Goal: Information Seeking & Learning: Check status

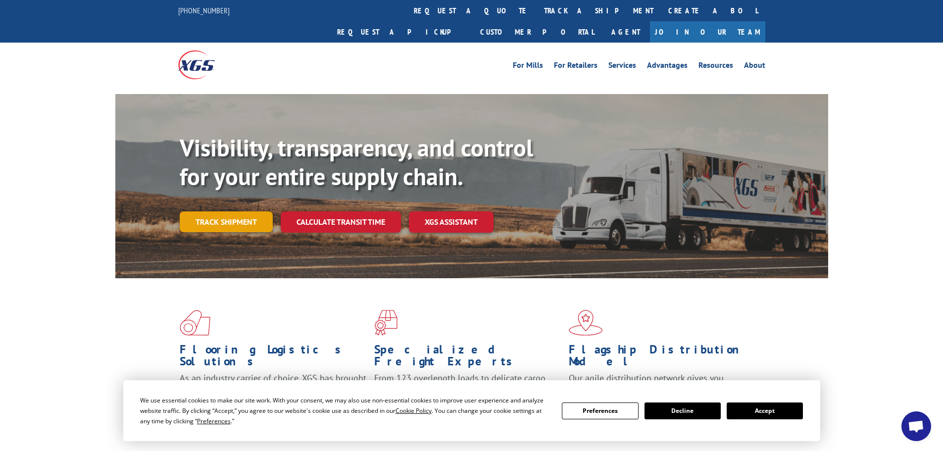
click at [240, 211] on link "Track shipment" at bounding box center [226, 221] width 93 height 21
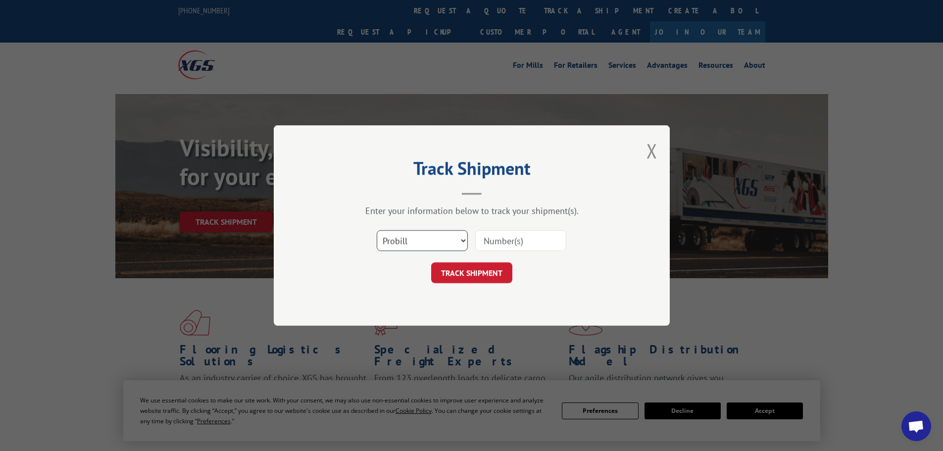
click at [403, 235] on select "Select category... Probill BOL PO" at bounding box center [422, 240] width 91 height 21
select select "po"
click at [377, 230] on select "Select category... Probill BOL PO" at bounding box center [422, 240] width 91 height 21
click at [505, 236] on input at bounding box center [520, 240] width 91 height 21
paste input "24511120"
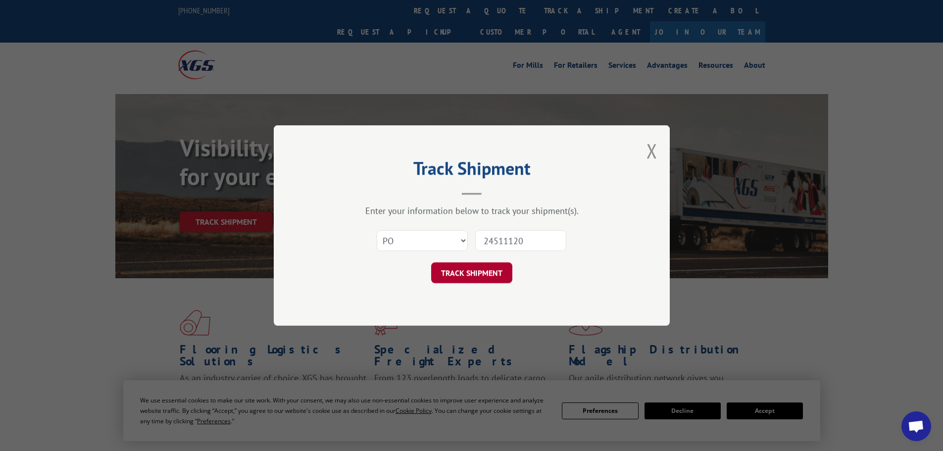
type input "24511120"
click at [464, 273] on button "TRACK SHIPMENT" at bounding box center [471, 272] width 81 height 21
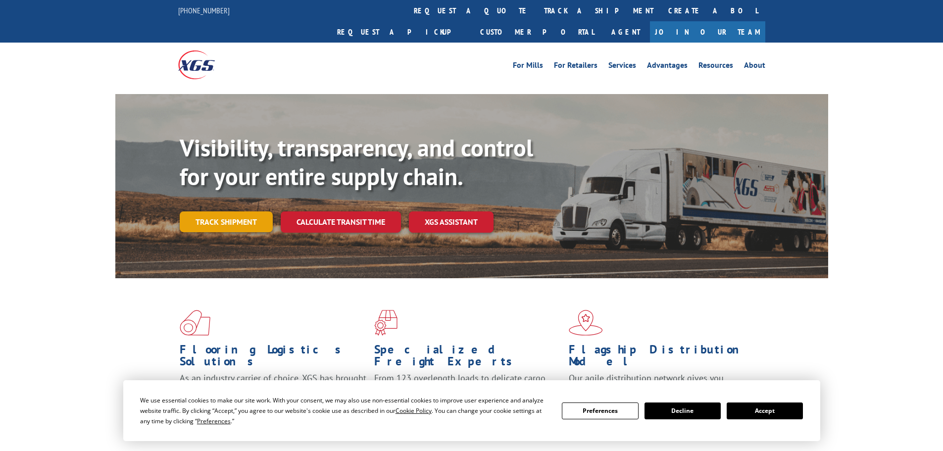
click at [243, 211] on link "Track shipment" at bounding box center [226, 221] width 93 height 21
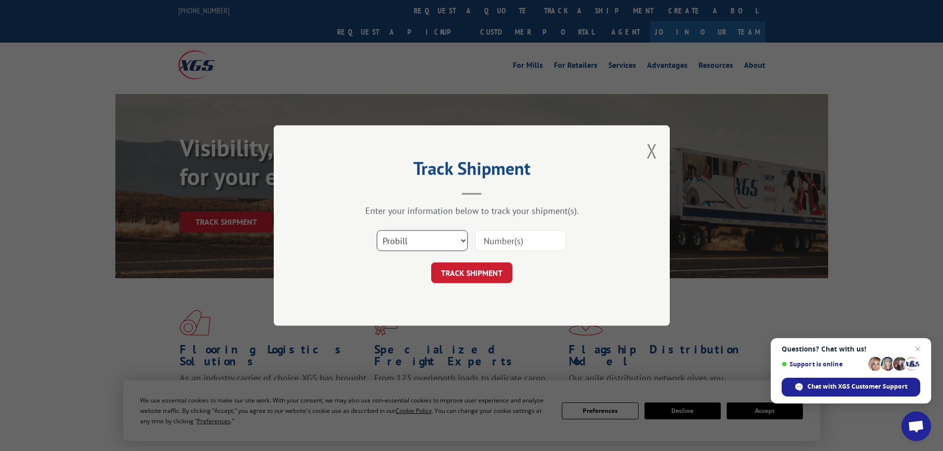
click at [415, 246] on select "Select category... Probill BOL PO" at bounding box center [422, 240] width 91 height 21
select select "po"
click at [377, 230] on select "Select category... Probill BOL PO" at bounding box center [422, 240] width 91 height 21
click at [501, 243] on input at bounding box center [520, 240] width 91 height 21
paste input "24511109"
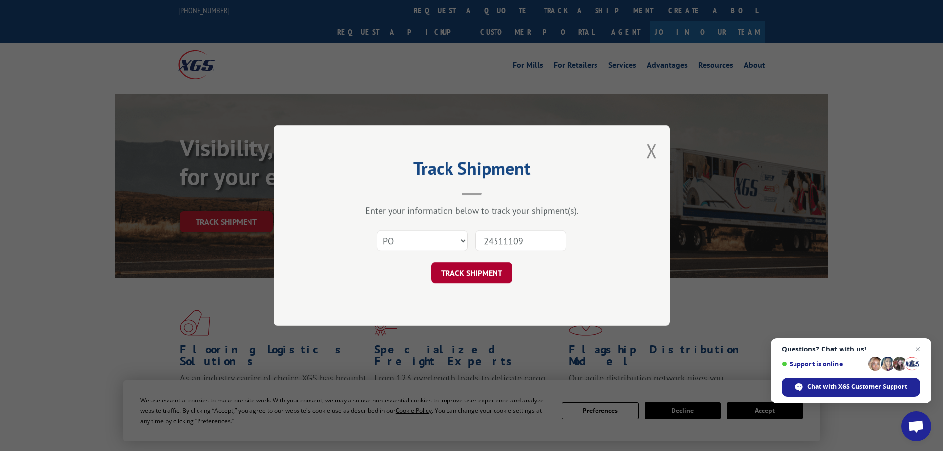
type input "24511109"
click at [470, 274] on button "TRACK SHIPMENT" at bounding box center [471, 272] width 81 height 21
